Goal: Information Seeking & Learning: Learn about a topic

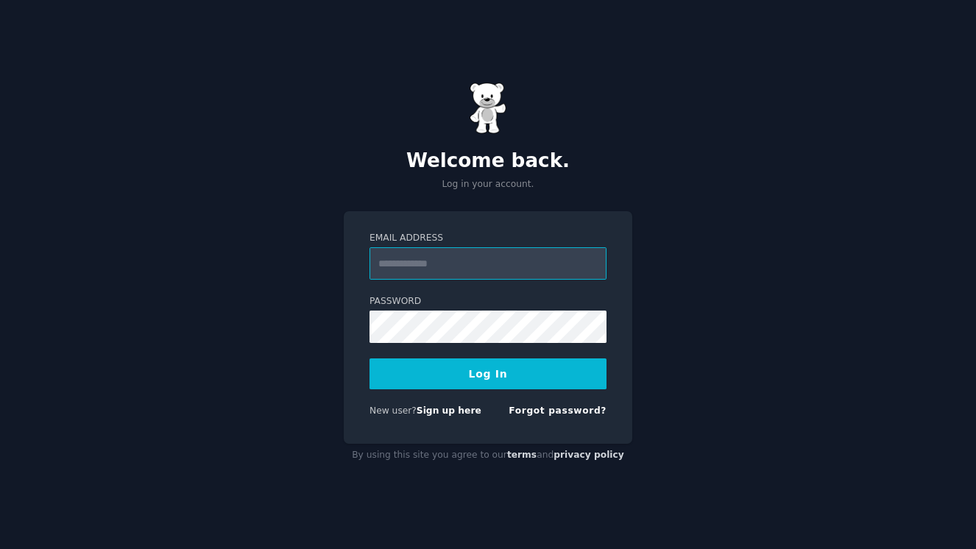
type input "**********"
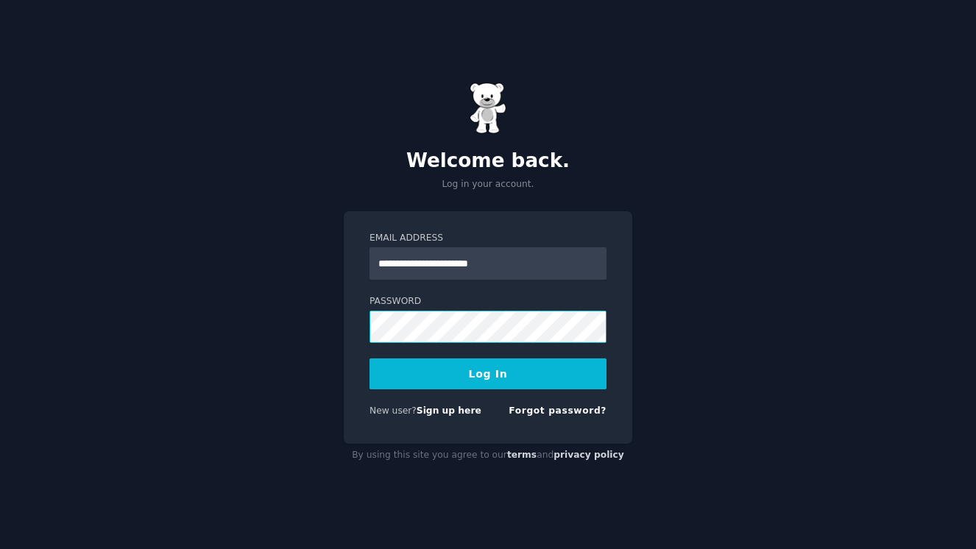
click at [488, 373] on button "Log In" at bounding box center [487, 373] width 237 height 31
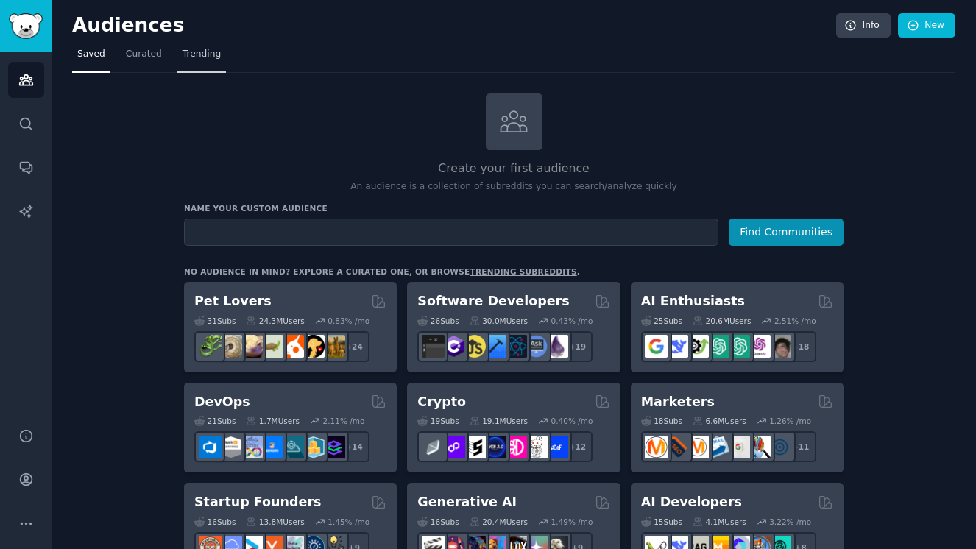
click at [209, 48] on span "Trending" at bounding box center [201, 54] width 38 height 13
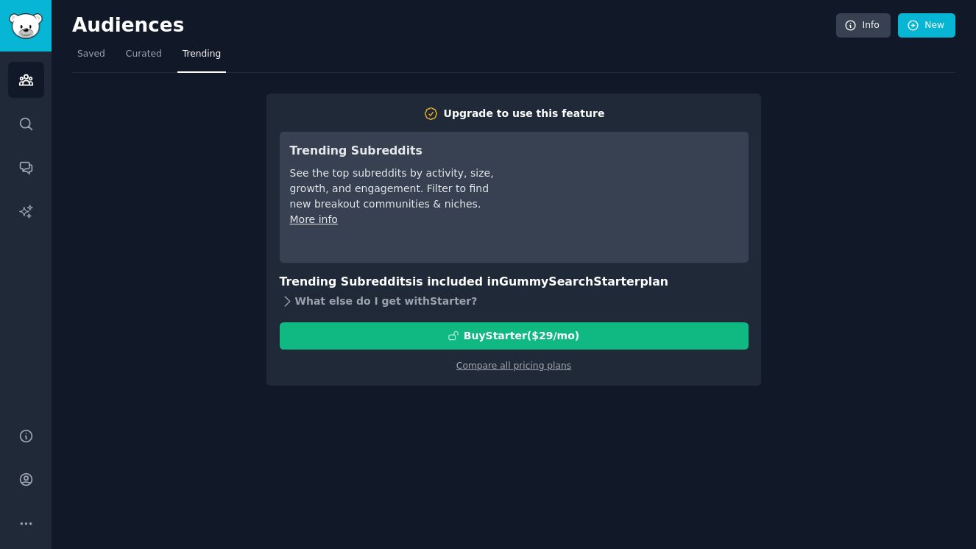
click at [316, 291] on div "What else do I get with Starter ?" at bounding box center [514, 301] width 469 height 21
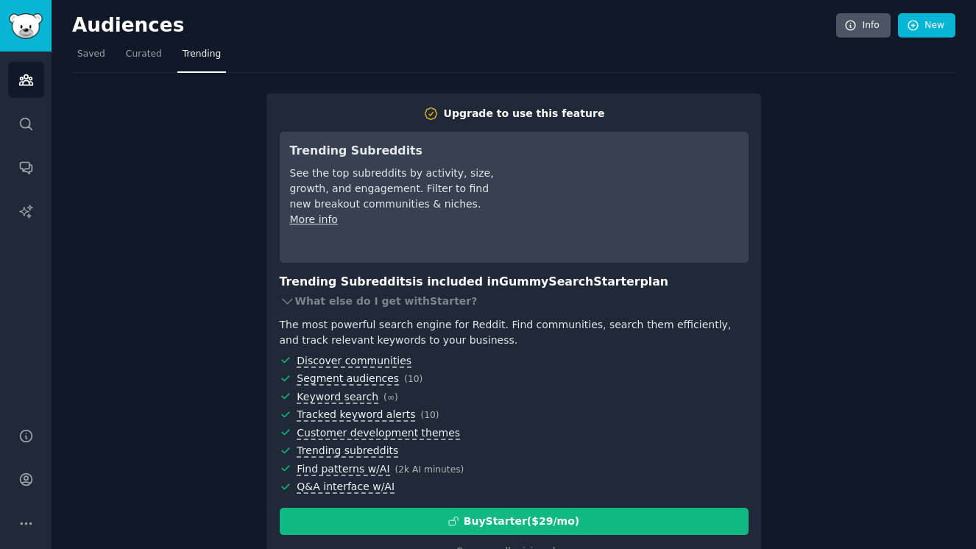
click at [851, 28] on icon at bounding box center [850, 25] width 13 height 13
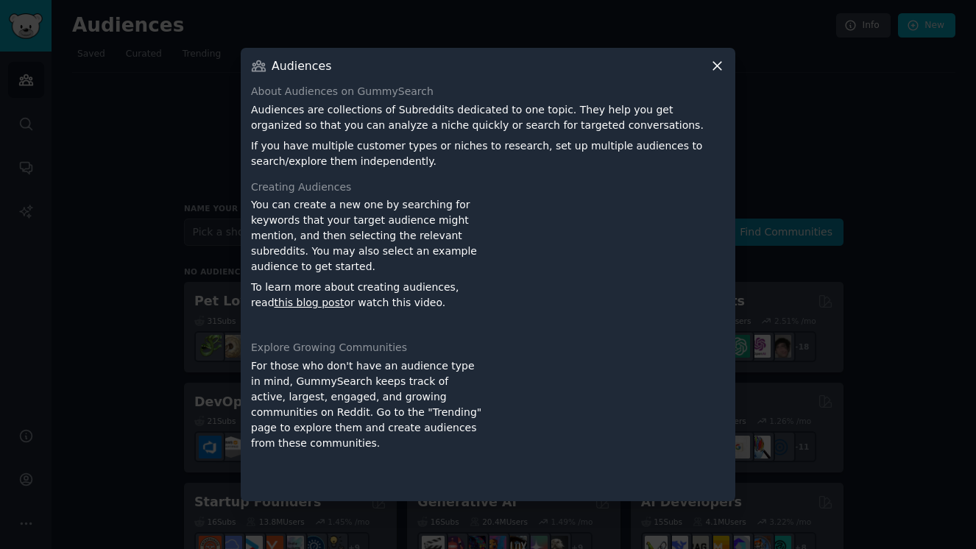
click at [714, 71] on icon at bounding box center [716, 65] width 15 height 15
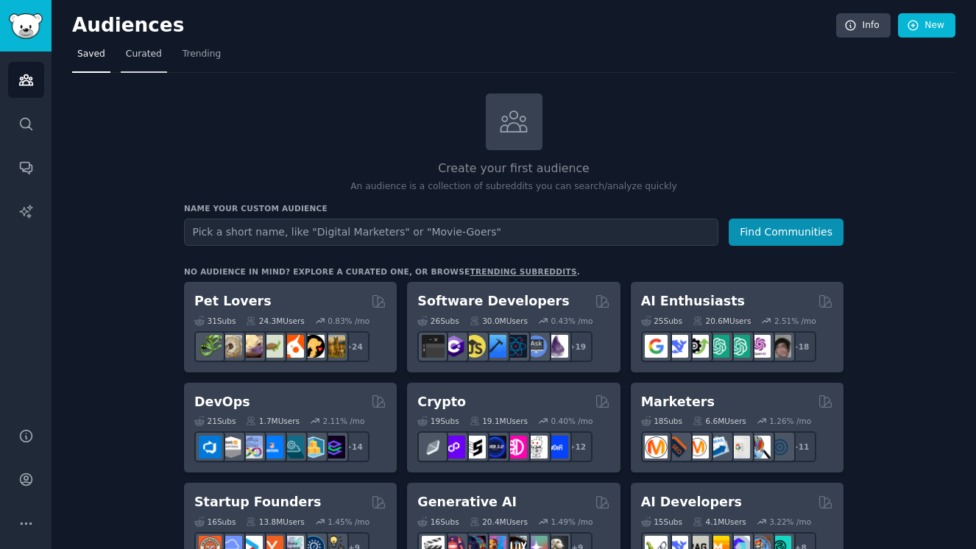
click at [149, 46] on link "Curated" at bounding box center [144, 58] width 46 height 30
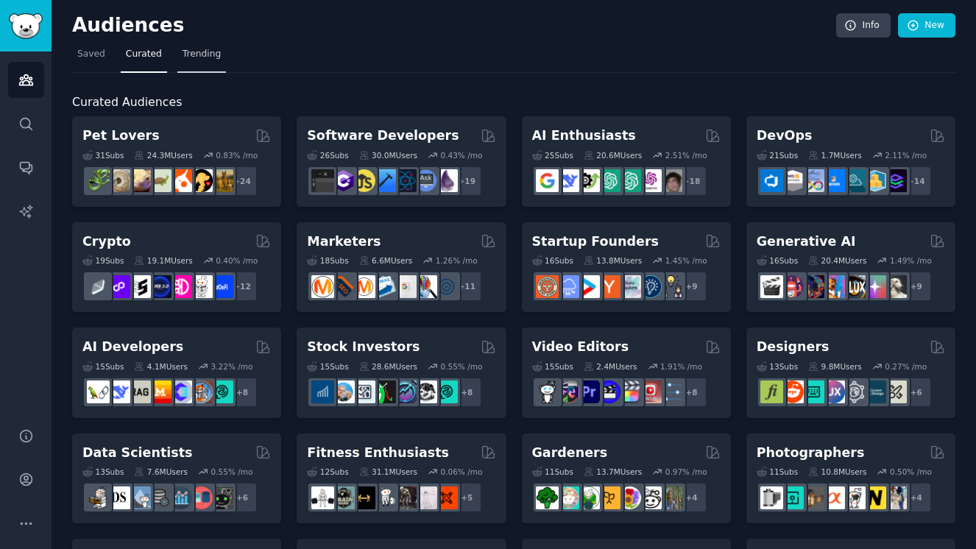
click at [201, 52] on span "Trending" at bounding box center [201, 54] width 38 height 13
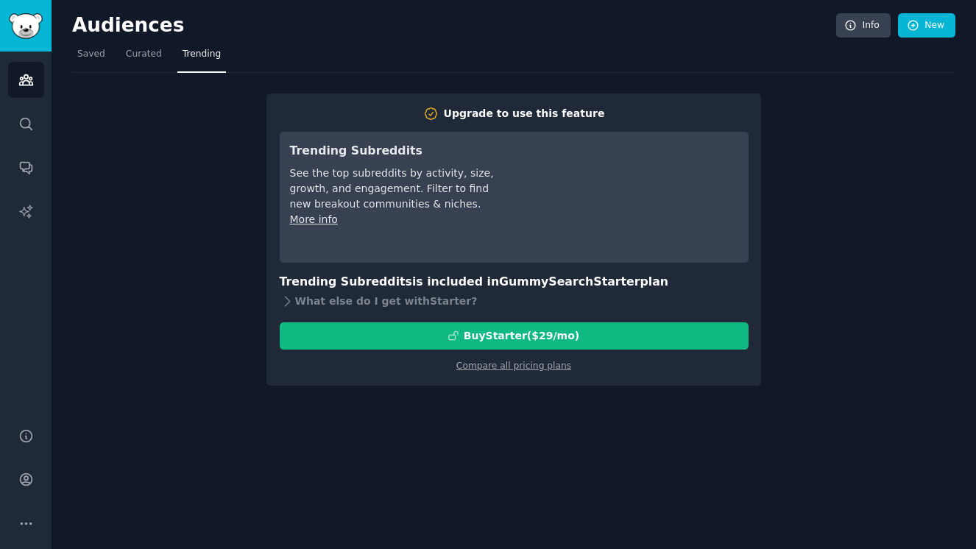
click at [146, 74] on div "Upgrade to use this feature Trending Subreddits See the top subreddits by activ…" at bounding box center [513, 229] width 883 height 313
